Goal: Task Accomplishment & Management: Manage account settings

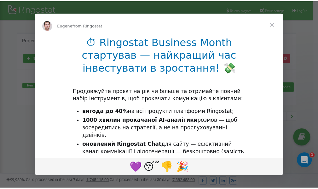
scroll to position [94, 0]
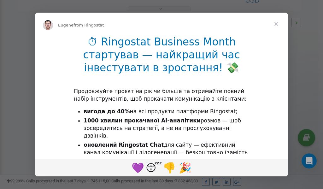
click at [278, 25] on span "Close" at bounding box center [276, 24] width 23 height 23
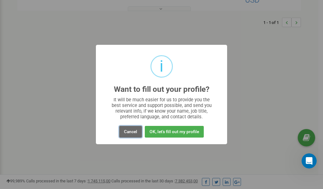
click at [128, 130] on button "Cancel" at bounding box center [130, 132] width 23 height 12
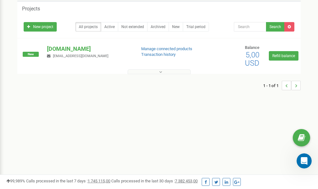
scroll to position [0, 0]
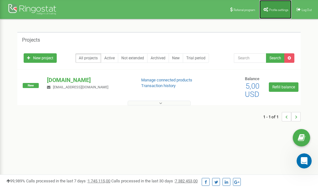
click at [278, 13] on link "Profile settings" at bounding box center [276, 9] width 32 height 19
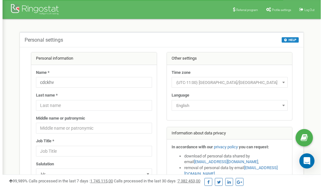
scroll to position [32, 0]
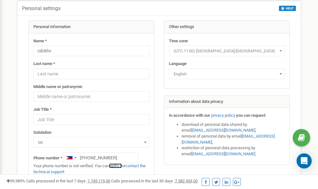
click at [120, 165] on link "verify it" at bounding box center [115, 165] width 13 height 5
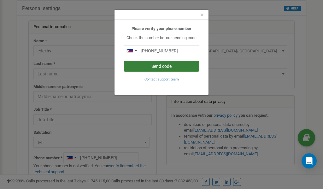
click at [172, 65] on button "Send code" at bounding box center [161, 66] width 75 height 11
